Goal: Manage account settings

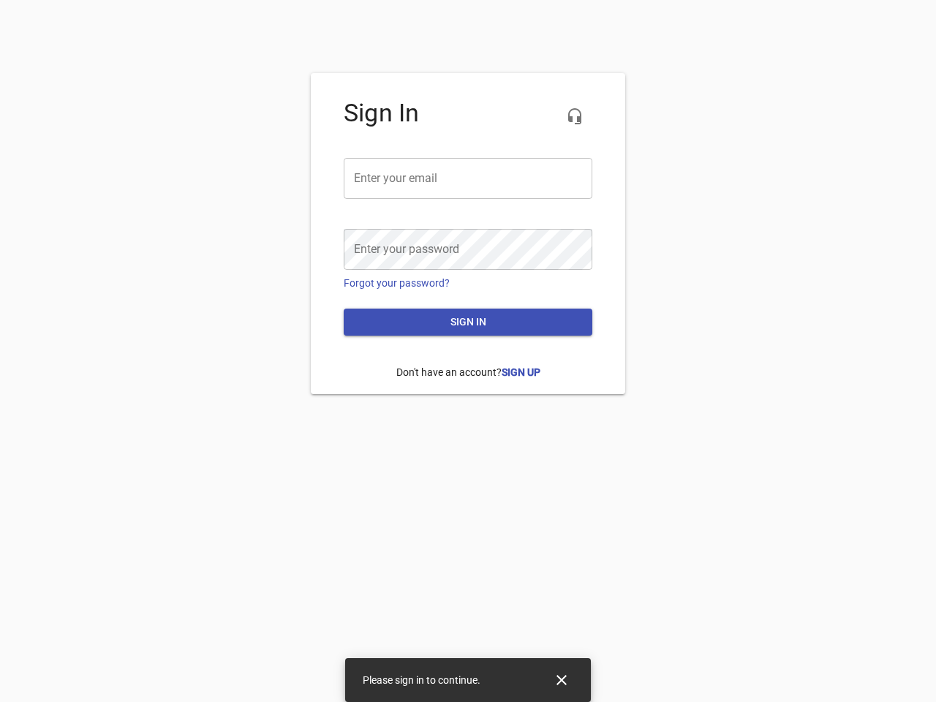
click at [575, 116] on icon "button" at bounding box center [575, 117] width 18 height 18
click at [468, 178] on input "email" at bounding box center [468, 178] width 249 height 41
click at [562, 680] on icon "Close" at bounding box center [562, 680] width 10 height 10
